Goal: Task Accomplishment & Management: Use online tool/utility

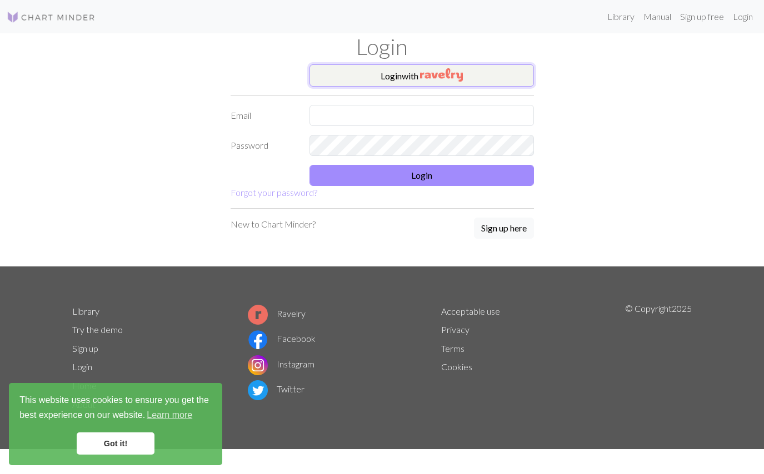
click at [493, 82] on button "Login with" at bounding box center [421, 75] width 224 height 22
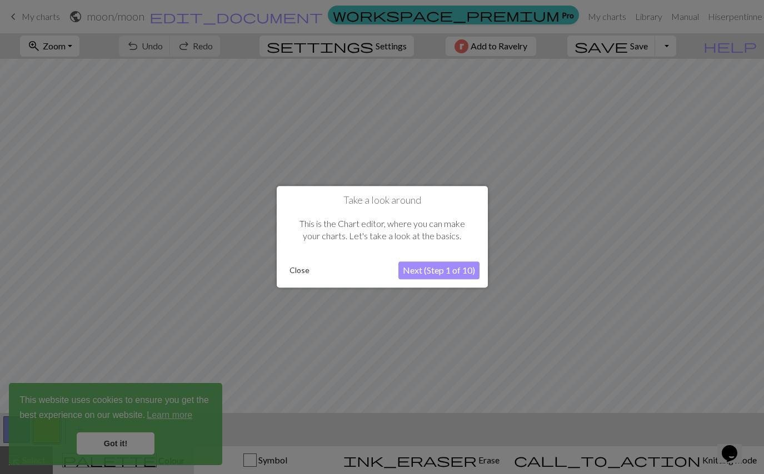
click at [439, 267] on button "Next (Step 1 of 10)" at bounding box center [438, 271] width 81 height 18
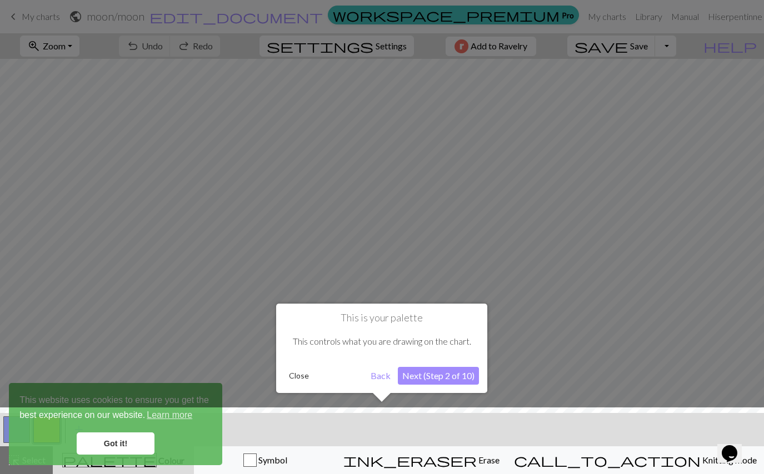
click at [294, 380] on button "Close" at bounding box center [298, 376] width 29 height 17
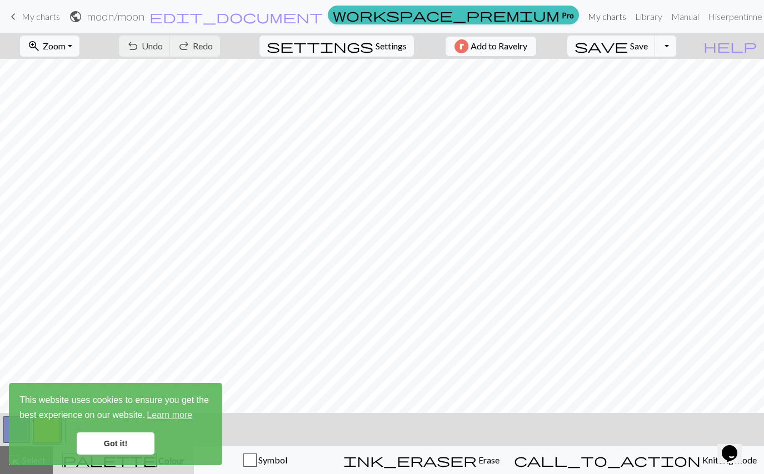
click at [584, 12] on link "My charts" at bounding box center [606, 17] width 47 height 22
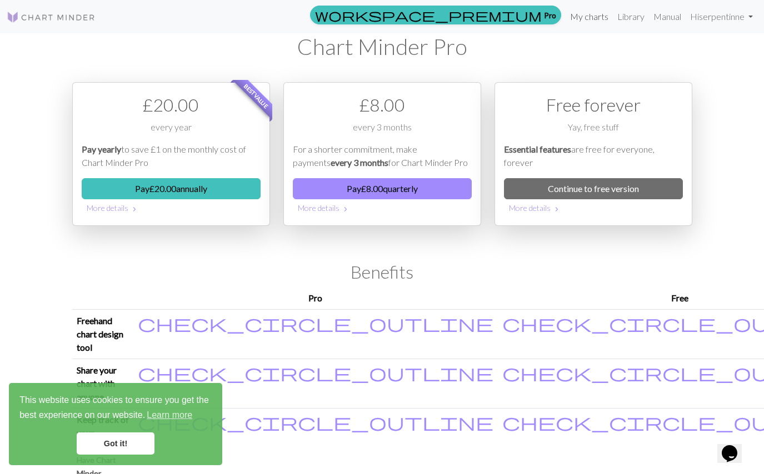
click at [579, 19] on link "My charts" at bounding box center [588, 17] width 47 height 22
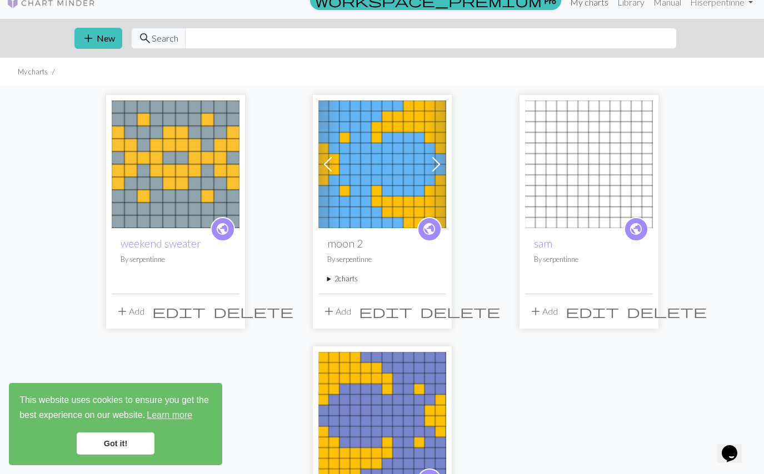
scroll to position [19, 0]
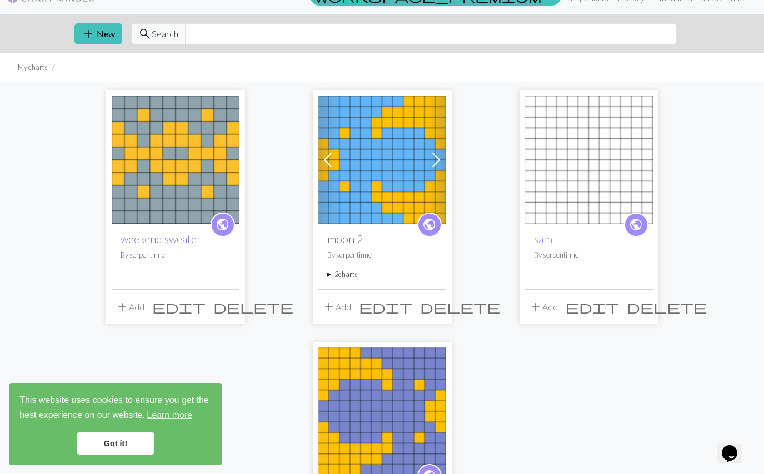
click at [147, 242] on link "weekend sweater" at bounding box center [161, 239] width 81 height 13
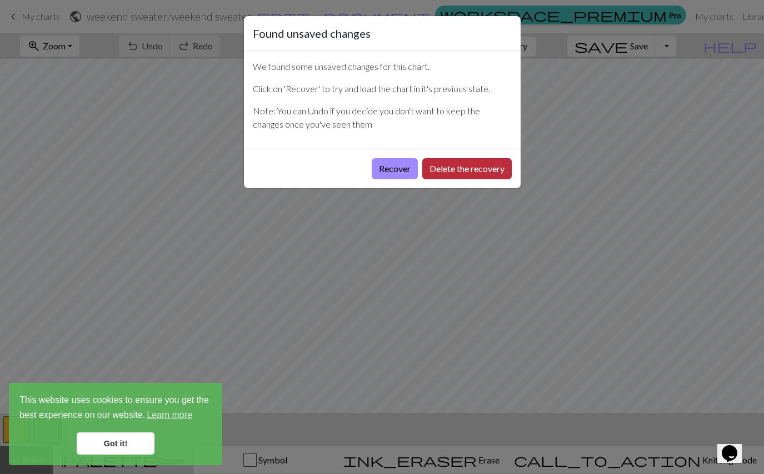
click at [454, 167] on button "Delete the recovery" at bounding box center [466, 168] width 89 height 21
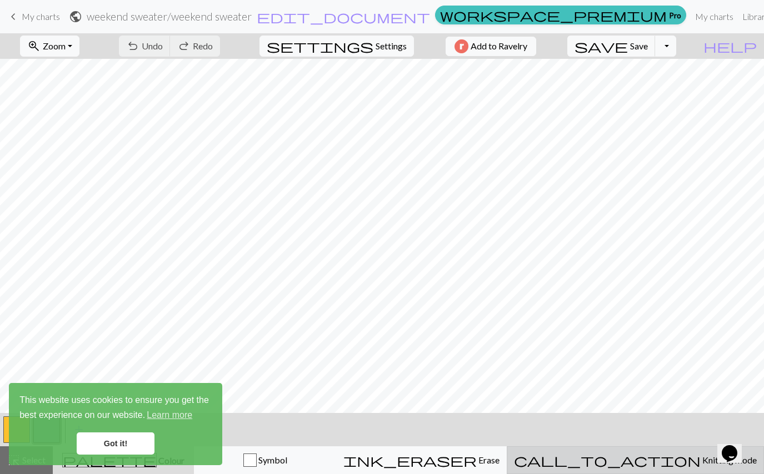
click at [700, 463] on span "Knitting mode" at bounding box center [728, 460] width 56 height 11
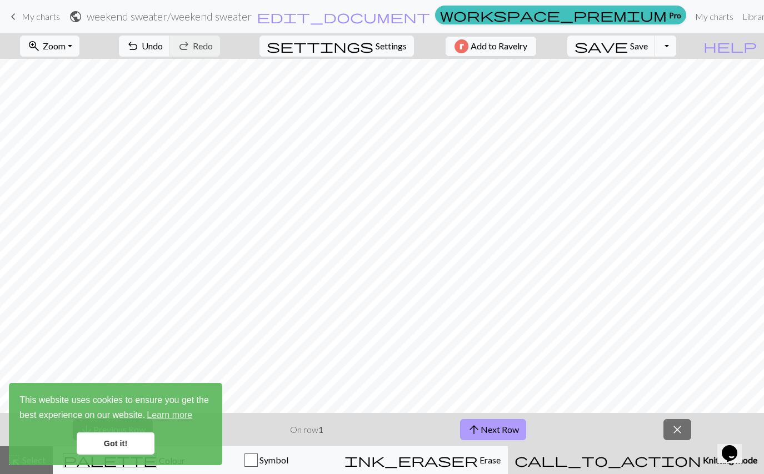
click at [499, 432] on button "arrow_upward Next Row" at bounding box center [493, 429] width 66 height 21
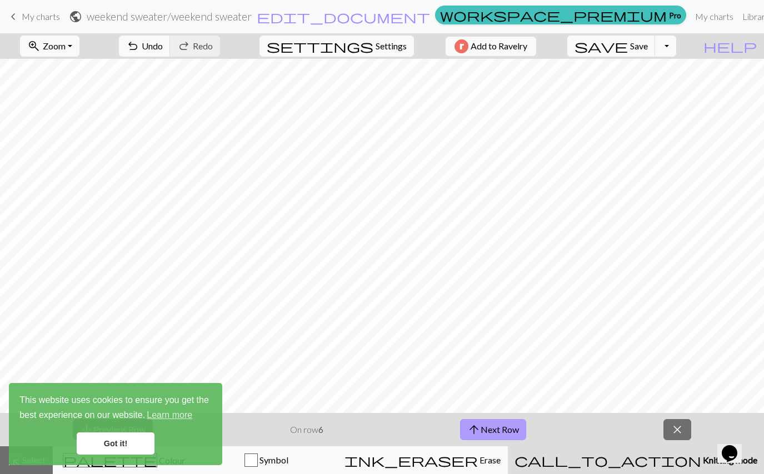
click at [499, 432] on button "arrow_upward Next Row" at bounding box center [493, 429] width 66 height 21
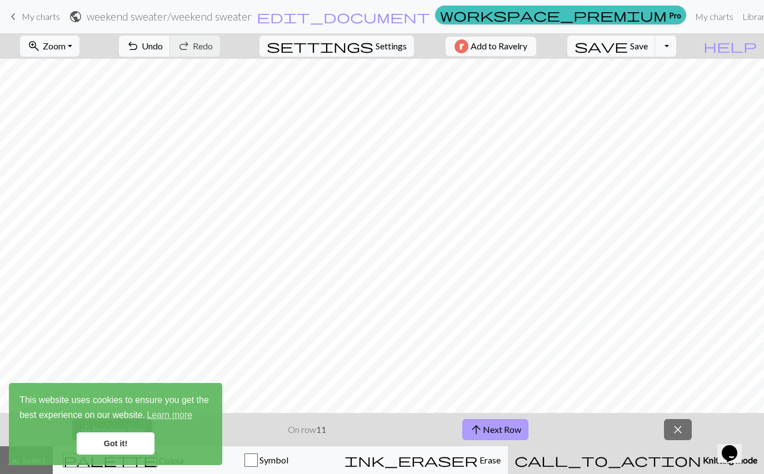
click at [499, 432] on button "arrow_upward Next Row" at bounding box center [495, 429] width 66 height 21
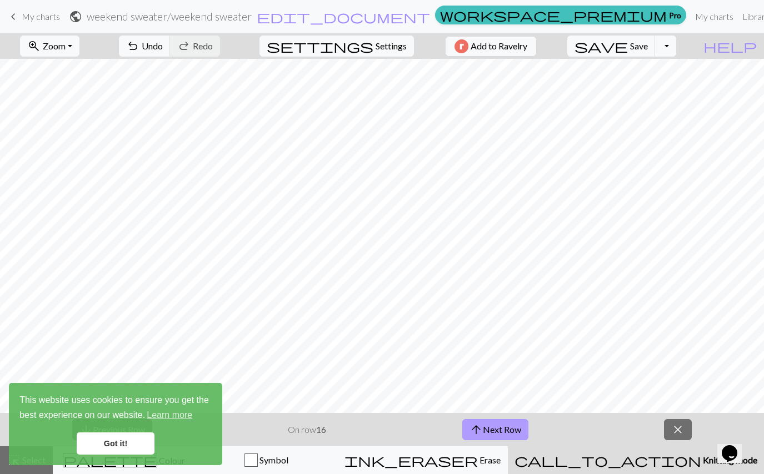
click at [499, 432] on button "arrow_upward Next Row" at bounding box center [495, 429] width 66 height 21
click at [497, 432] on button "arrow_upward Next Row" at bounding box center [495, 429] width 66 height 21
click at [671, 424] on span "close" at bounding box center [677, 430] width 13 height 16
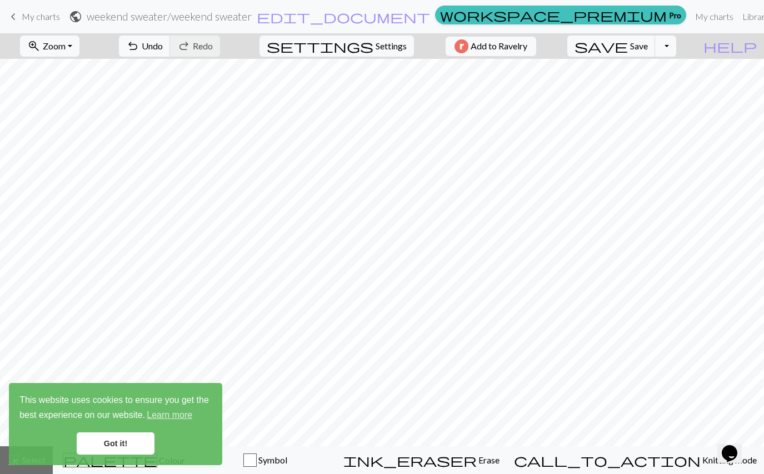
click at [131, 443] on link "Got it!" at bounding box center [116, 444] width 78 height 22
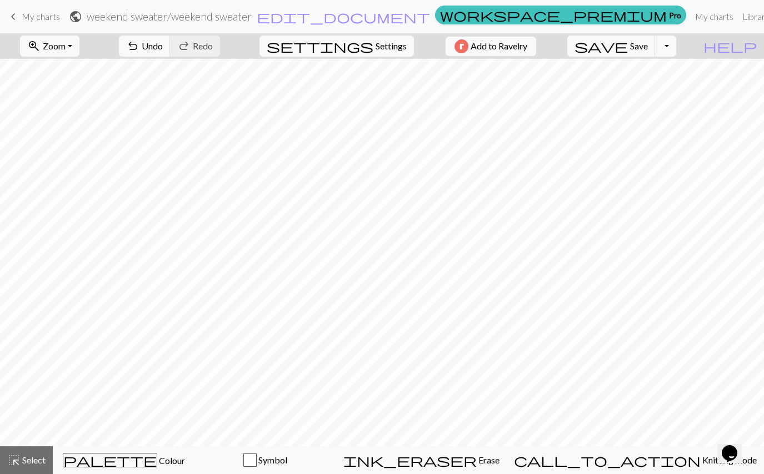
click at [131, 464] on div "This website uses cookies to ensure you get the best experience on our website.…" at bounding box center [115, 424] width 213 height 82
click at [122, 457] on span "palette" at bounding box center [109, 461] width 93 height 16
